Goal: Information Seeking & Learning: Find contact information

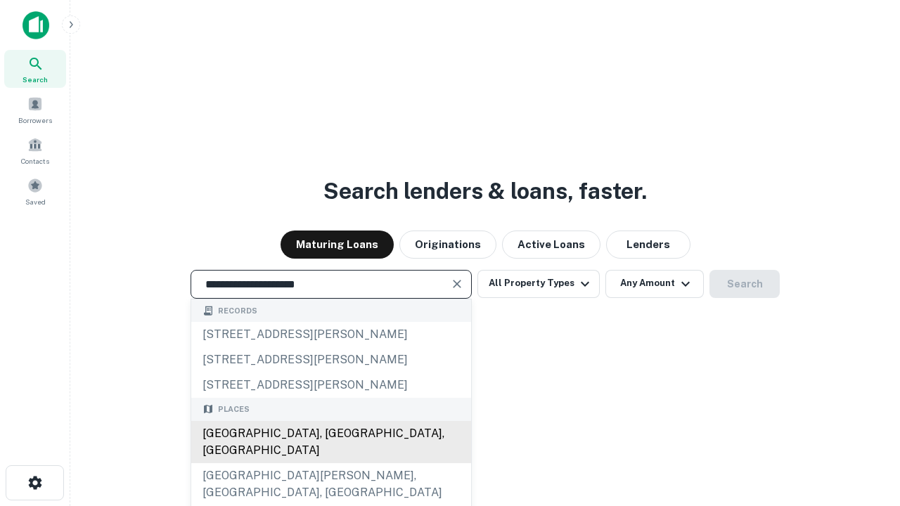
click at [331, 464] on div "Santa Monica, CA, USA" at bounding box center [331, 442] width 280 height 42
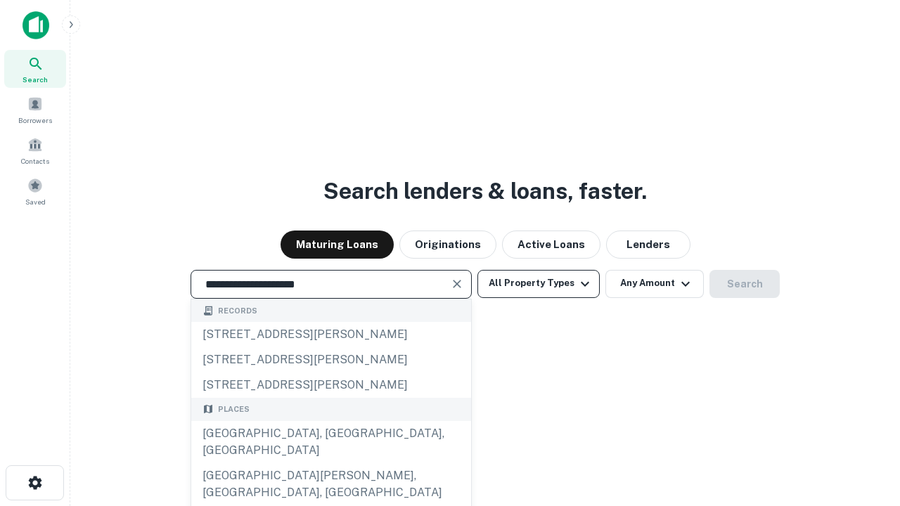
click at [539, 283] on button "All Property Types" at bounding box center [539, 284] width 122 height 28
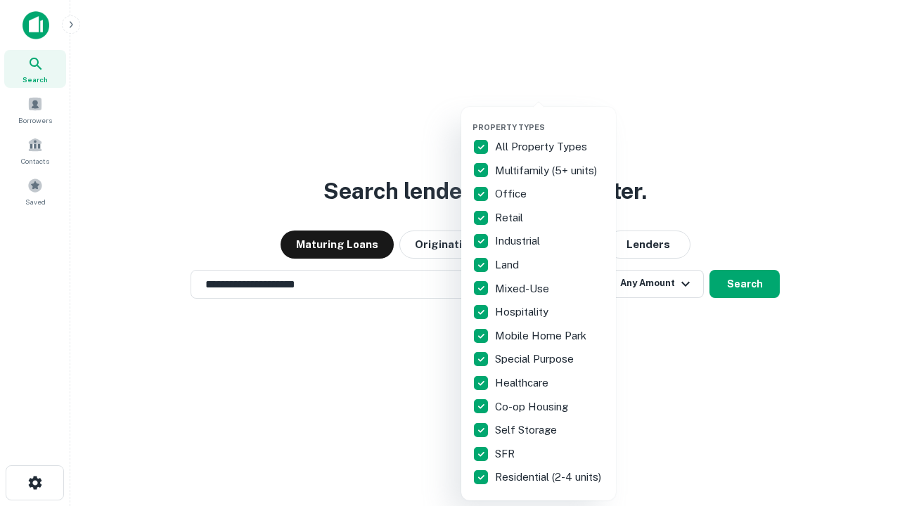
type input "**********"
click at [550, 118] on button "button" at bounding box center [550, 118] width 155 height 1
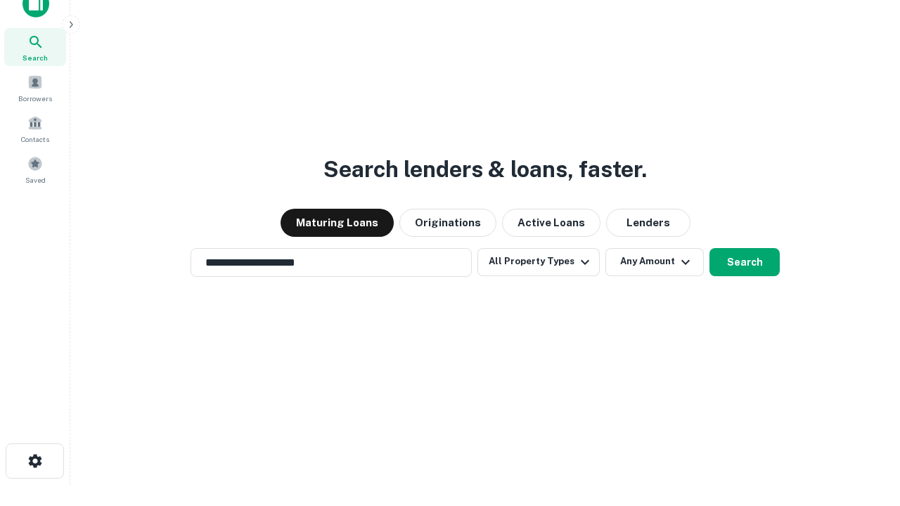
scroll to position [8, 170]
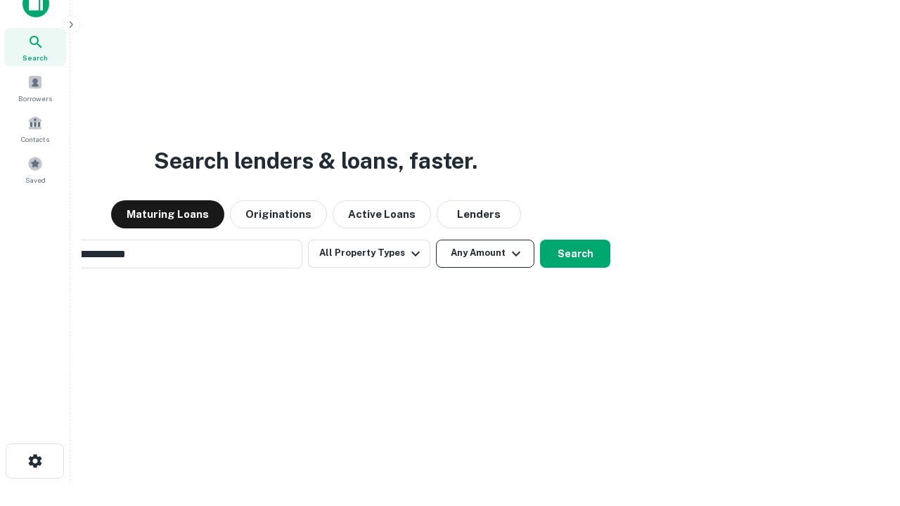
click at [436, 240] on button "Any Amount" at bounding box center [485, 254] width 98 height 28
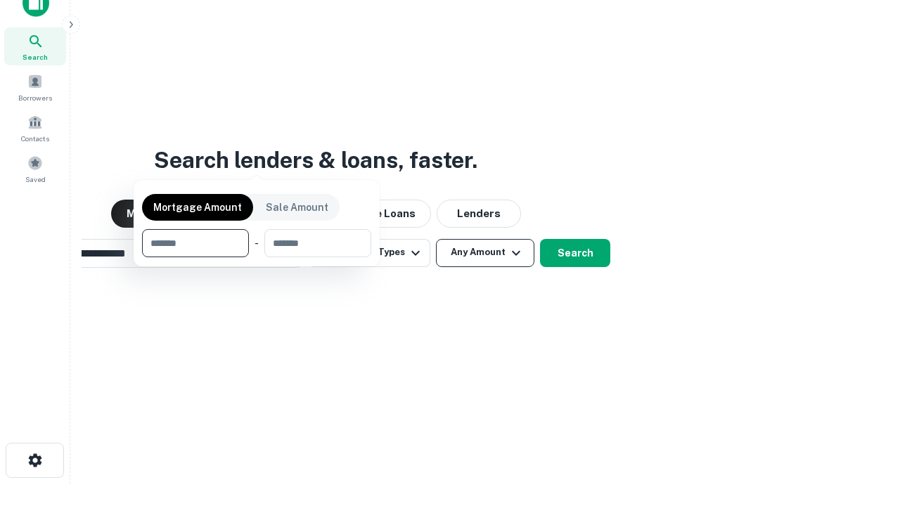
scroll to position [101, 398]
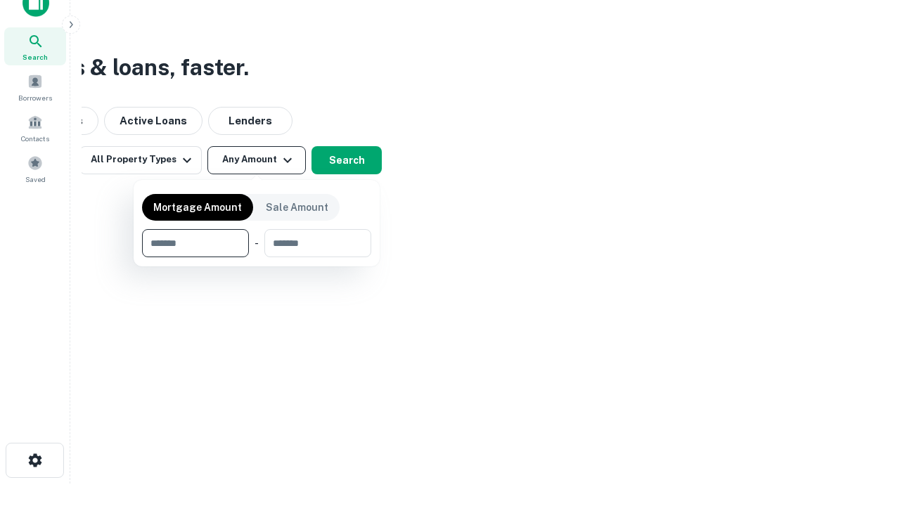
type input "*******"
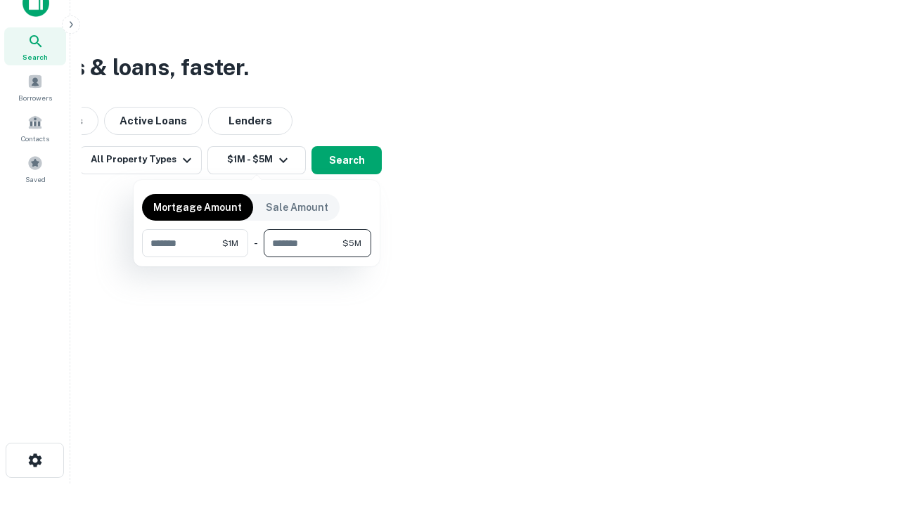
type input "*******"
click at [257, 257] on button "button" at bounding box center [256, 257] width 229 height 1
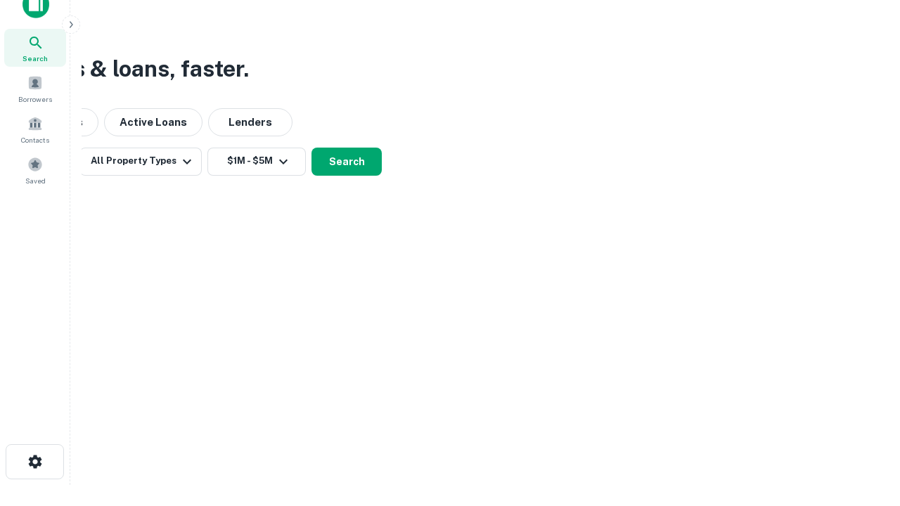
scroll to position [8, 260]
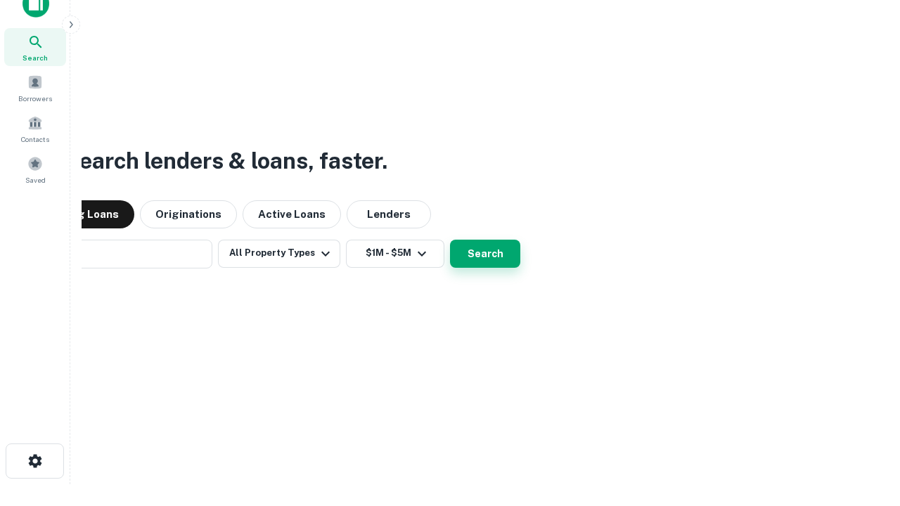
click at [485, 253] on button "Search" at bounding box center [485, 254] width 70 height 28
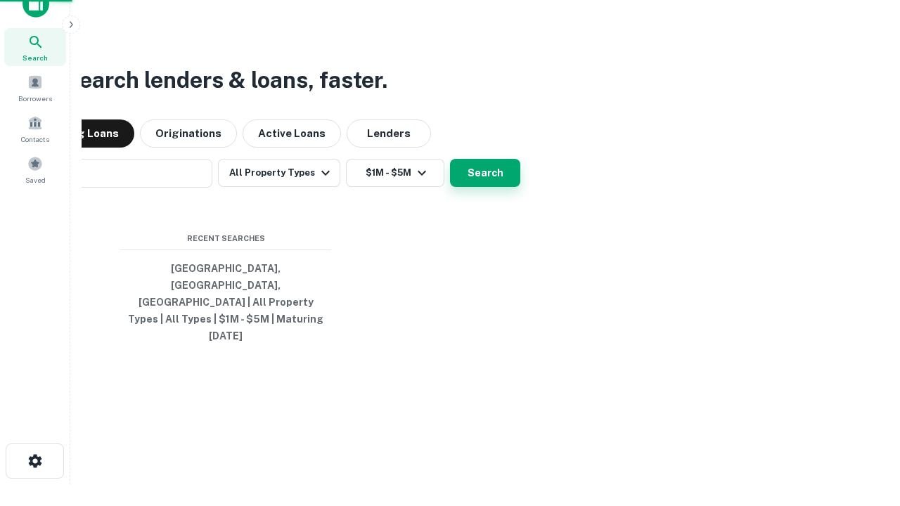
scroll to position [0, 260]
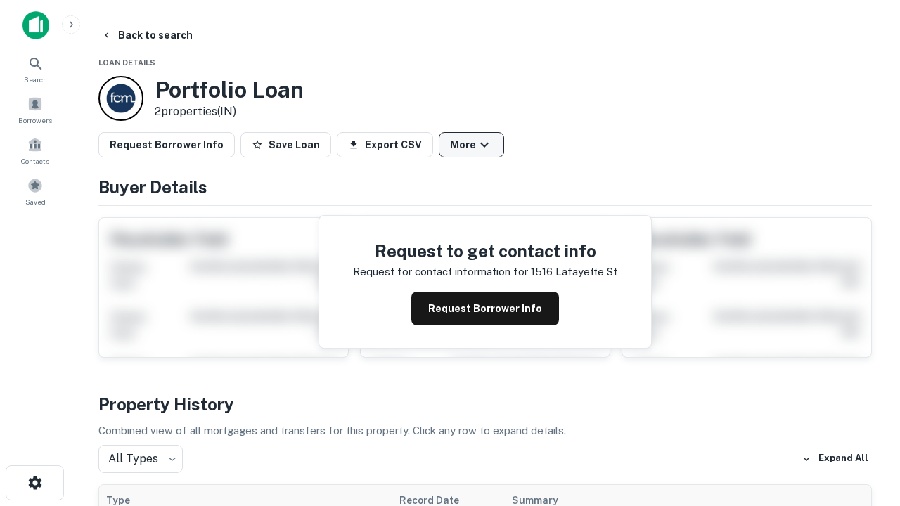
click at [471, 145] on button "More" at bounding box center [471, 144] width 65 height 25
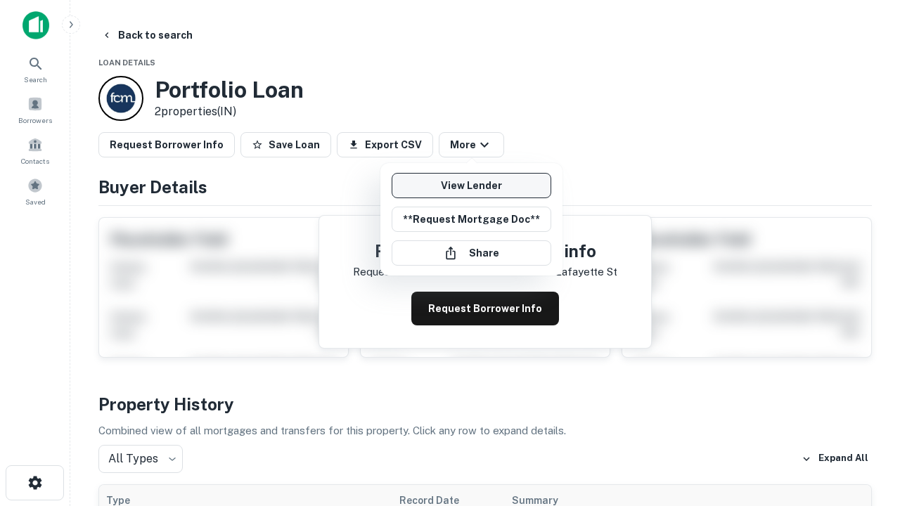
click at [471, 186] on link "View Lender" at bounding box center [472, 185] width 160 height 25
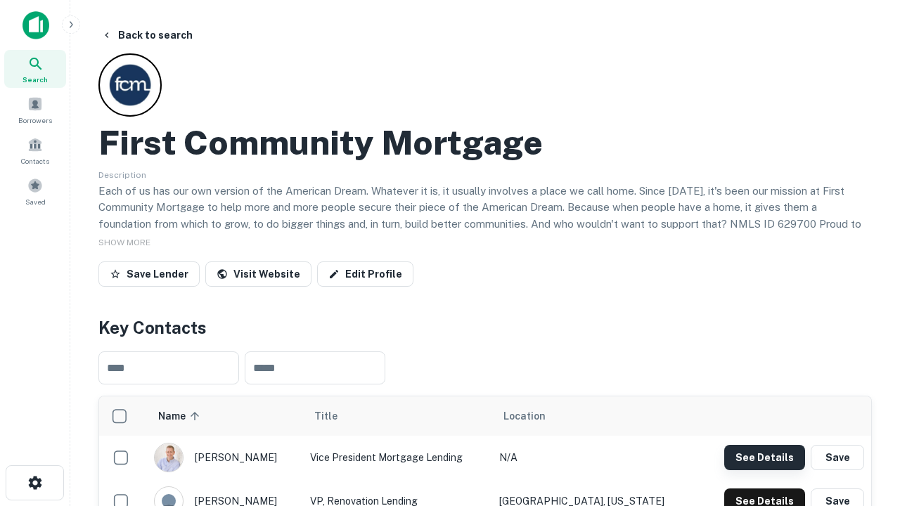
click at [765, 457] on button "See Details" at bounding box center [764, 457] width 81 height 25
click at [34, 483] on icon "button" at bounding box center [35, 483] width 17 height 17
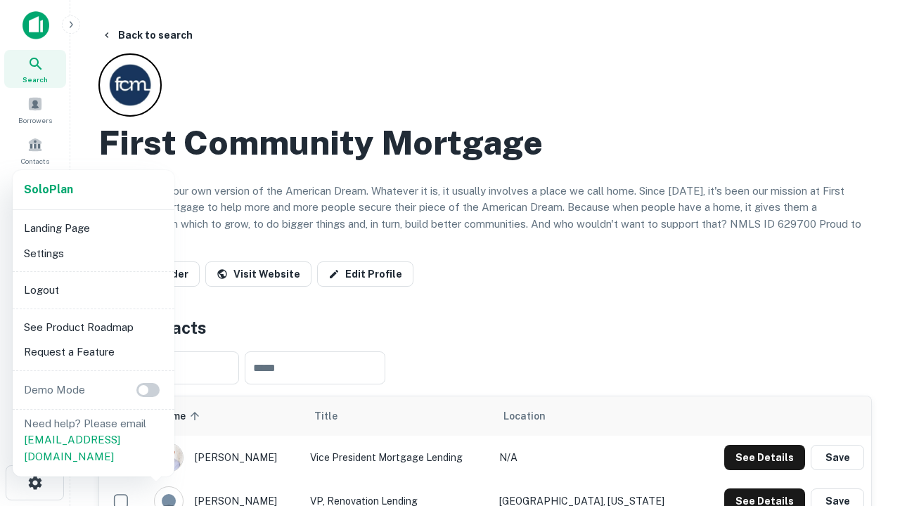
click at [93, 290] on li "Logout" at bounding box center [93, 290] width 151 height 25
